Goal: Information Seeking & Learning: Understand process/instructions

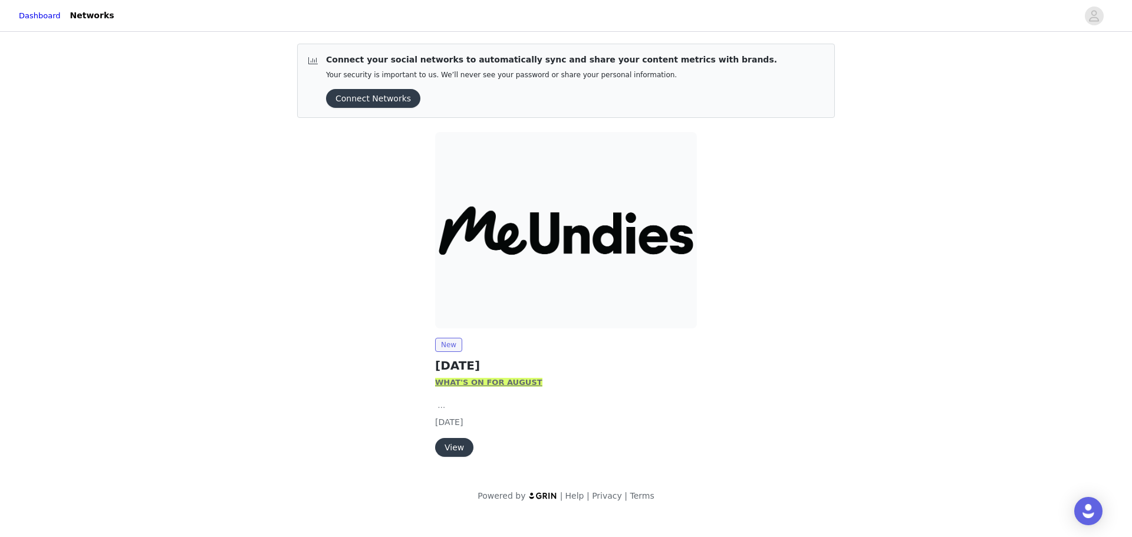
click at [457, 454] on button "View" at bounding box center [454, 447] width 38 height 19
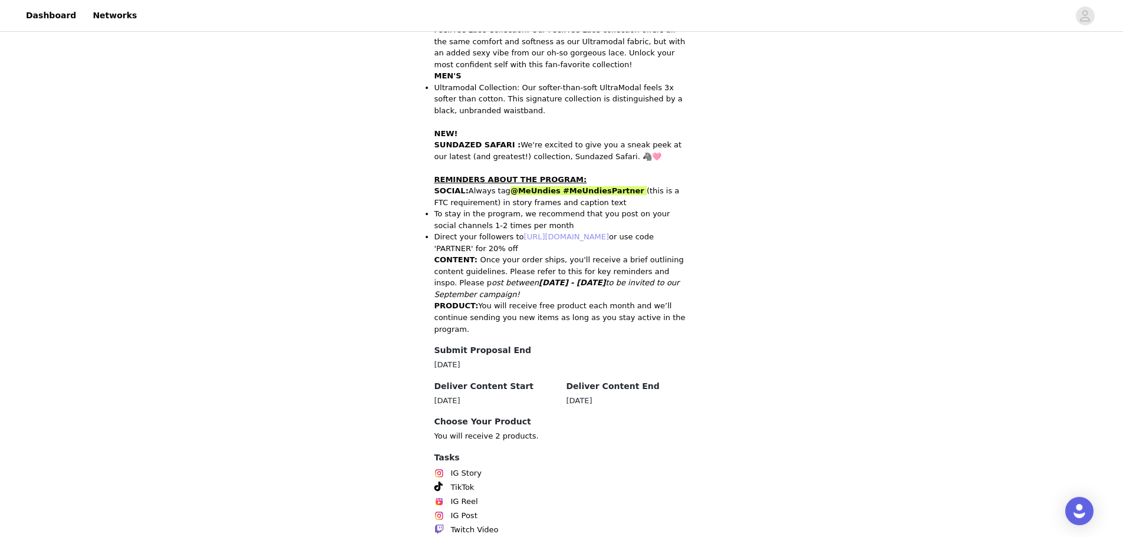
scroll to position [503, 0]
drag, startPoint x: 546, startPoint y: 189, endPoint x: 499, endPoint y: 189, distance: 47.7
click at [499, 189] on p "SOCIAL : Always tag @MeUndies #MeUndiesPartner (this is a FTC requirement) in s…" at bounding box center [561, 195] width 255 height 23
click at [578, 196] on p "SOCIAL : Always tag @MeUndies #MeUndiesPartner (this is a FTC requirement) in s…" at bounding box center [561, 195] width 255 height 23
click at [582, 238] on link "[URL][DOMAIN_NAME]" at bounding box center [566, 236] width 85 height 9
